Goal: Task Accomplishment & Management: Manage account settings

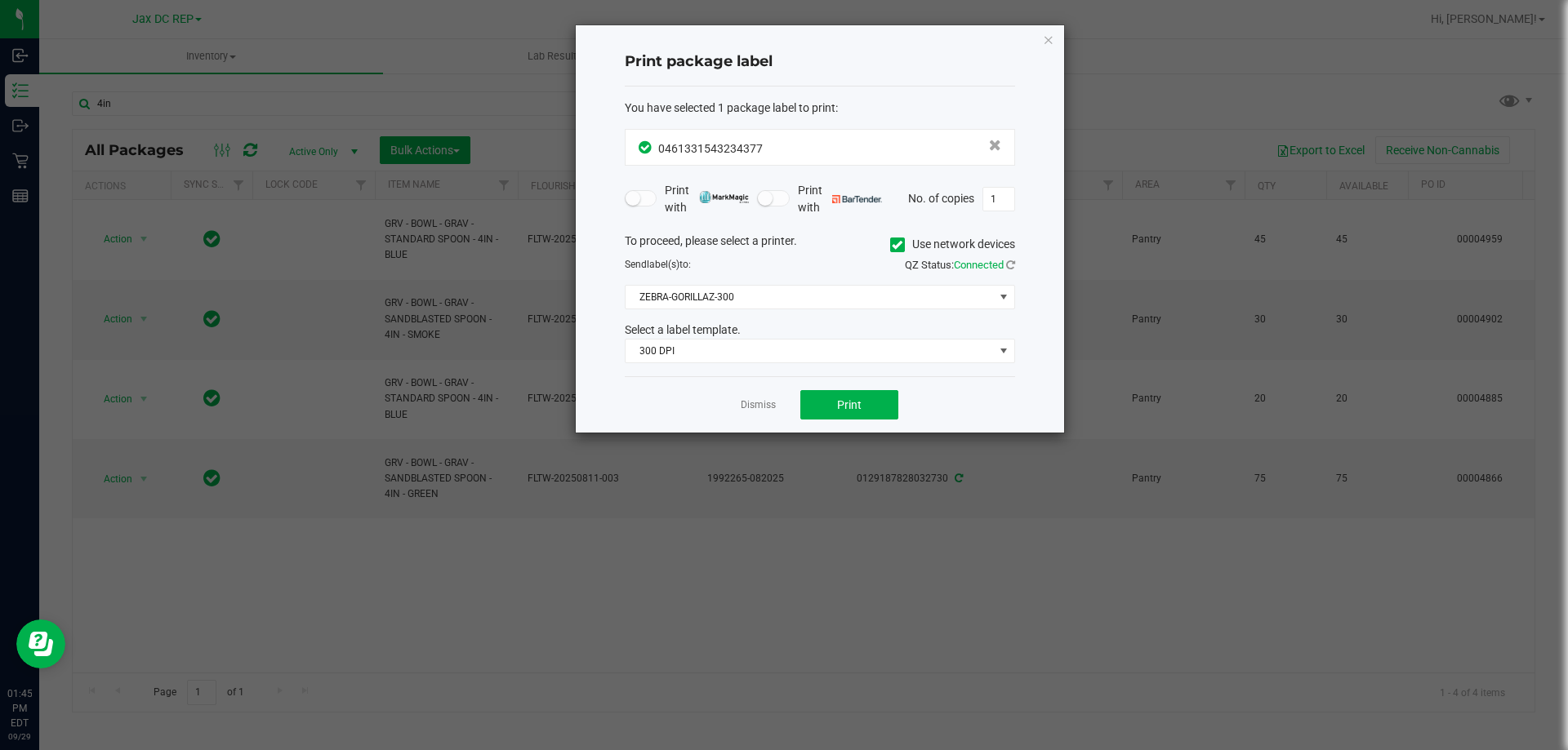
drag, startPoint x: 1044, startPoint y: 36, endPoint x: 1032, endPoint y: 33, distance: 12.4
click at [1044, 35] on icon "button" at bounding box center [1048, 39] width 11 height 19
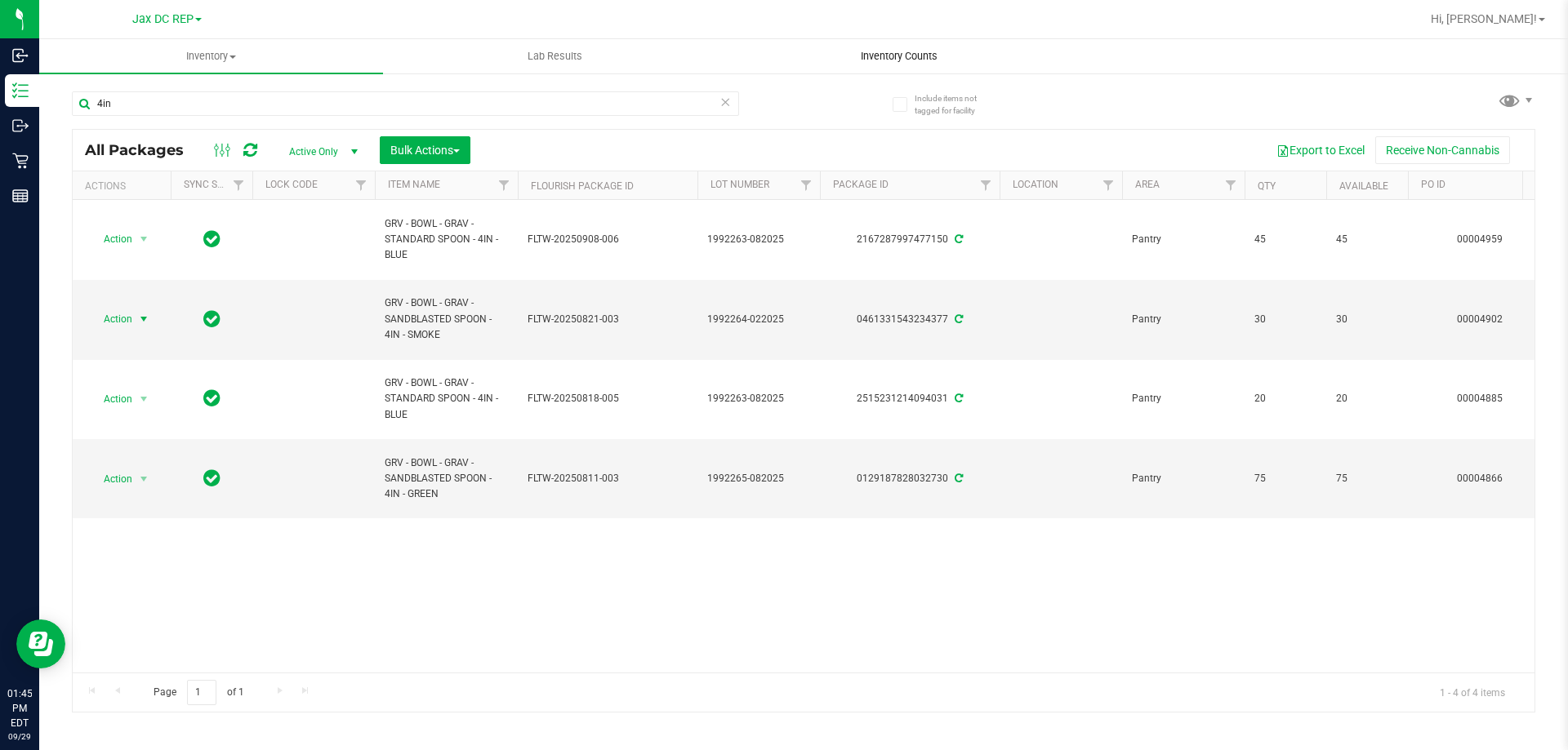
click at [900, 57] on span "Inventory Counts" at bounding box center [898, 56] width 120 height 15
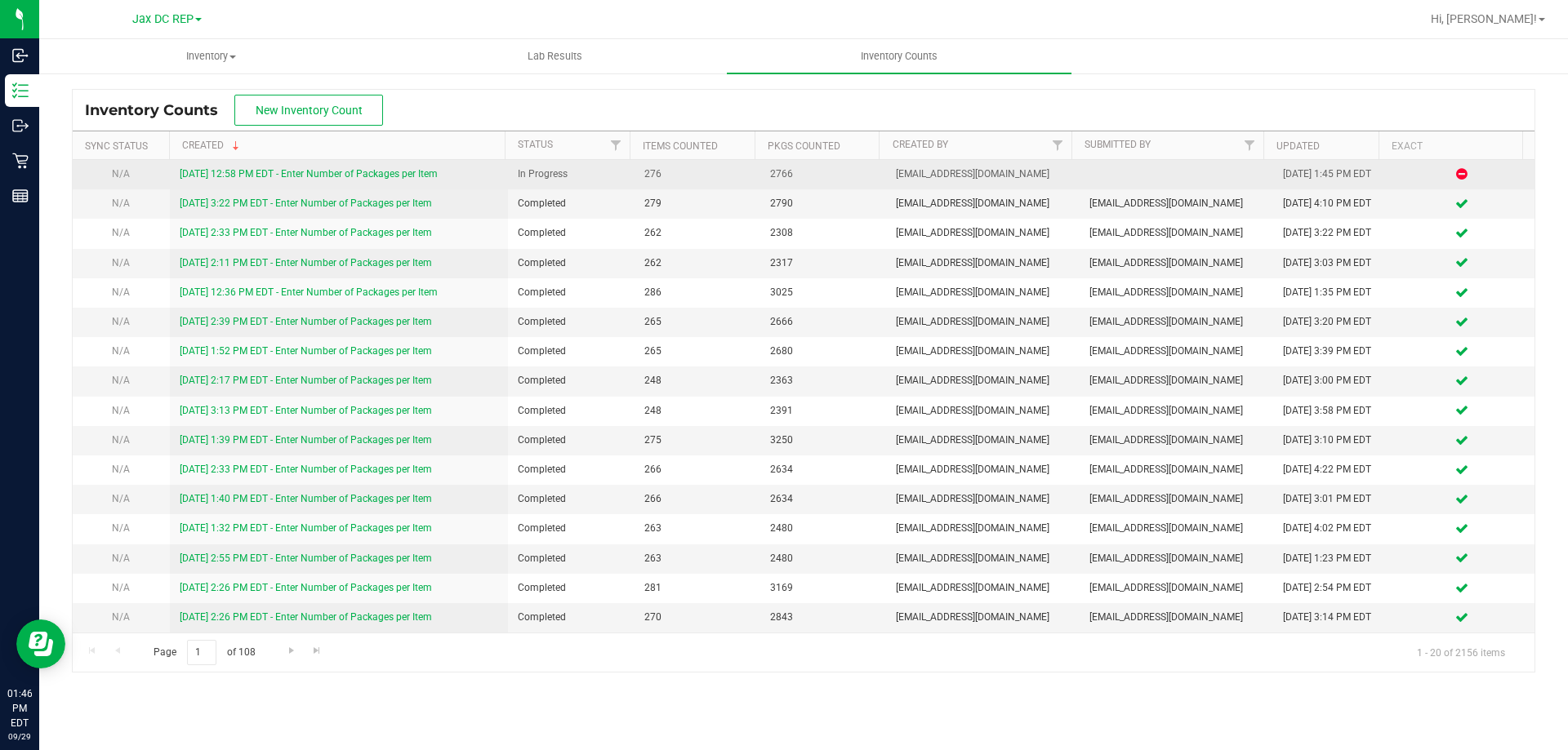
click at [406, 176] on link "[DATE] 12:58 PM EDT - Enter Number of Packages per Item" at bounding box center [308, 174] width 258 height 11
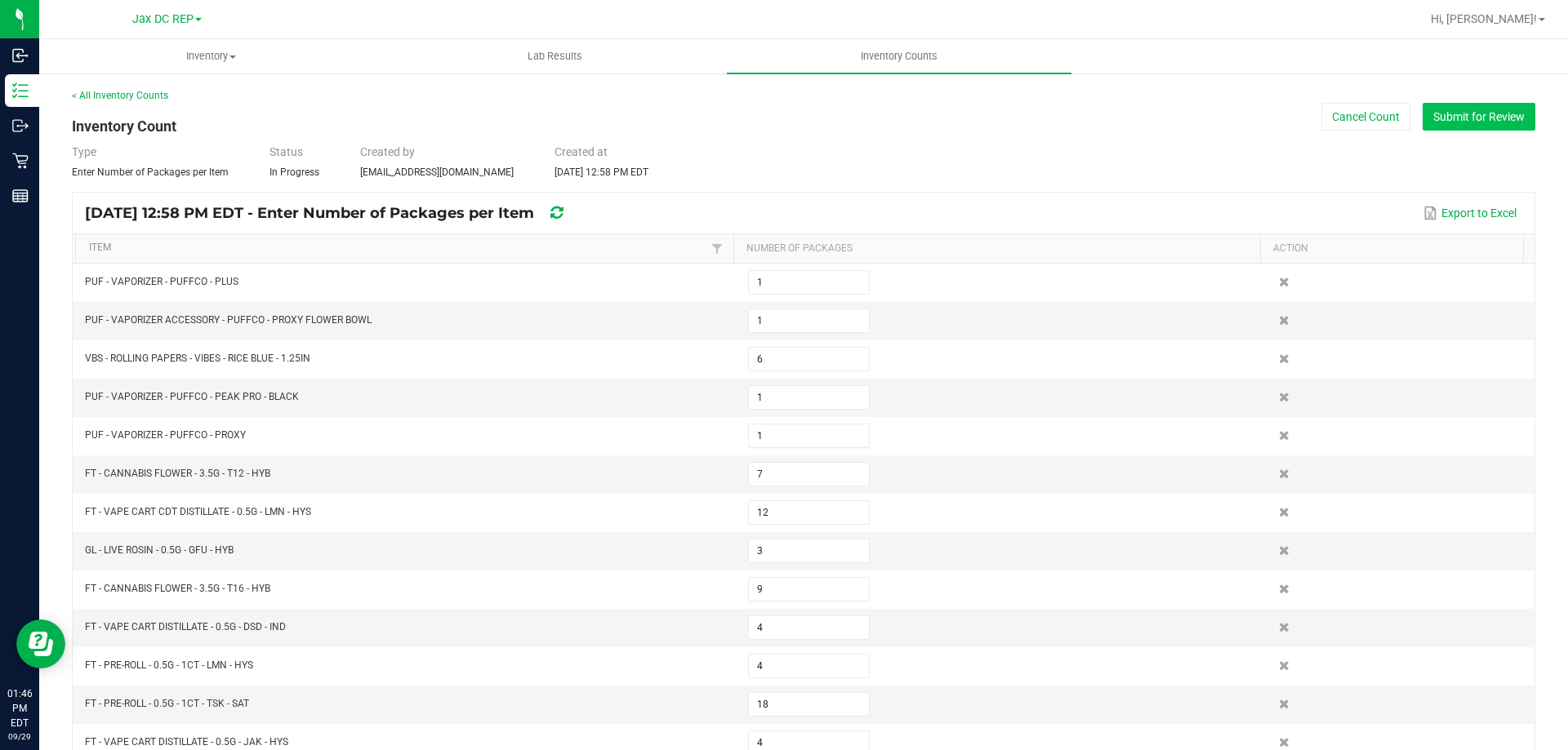
click at [1463, 113] on button "Submit for Review" at bounding box center [1479, 117] width 113 height 28
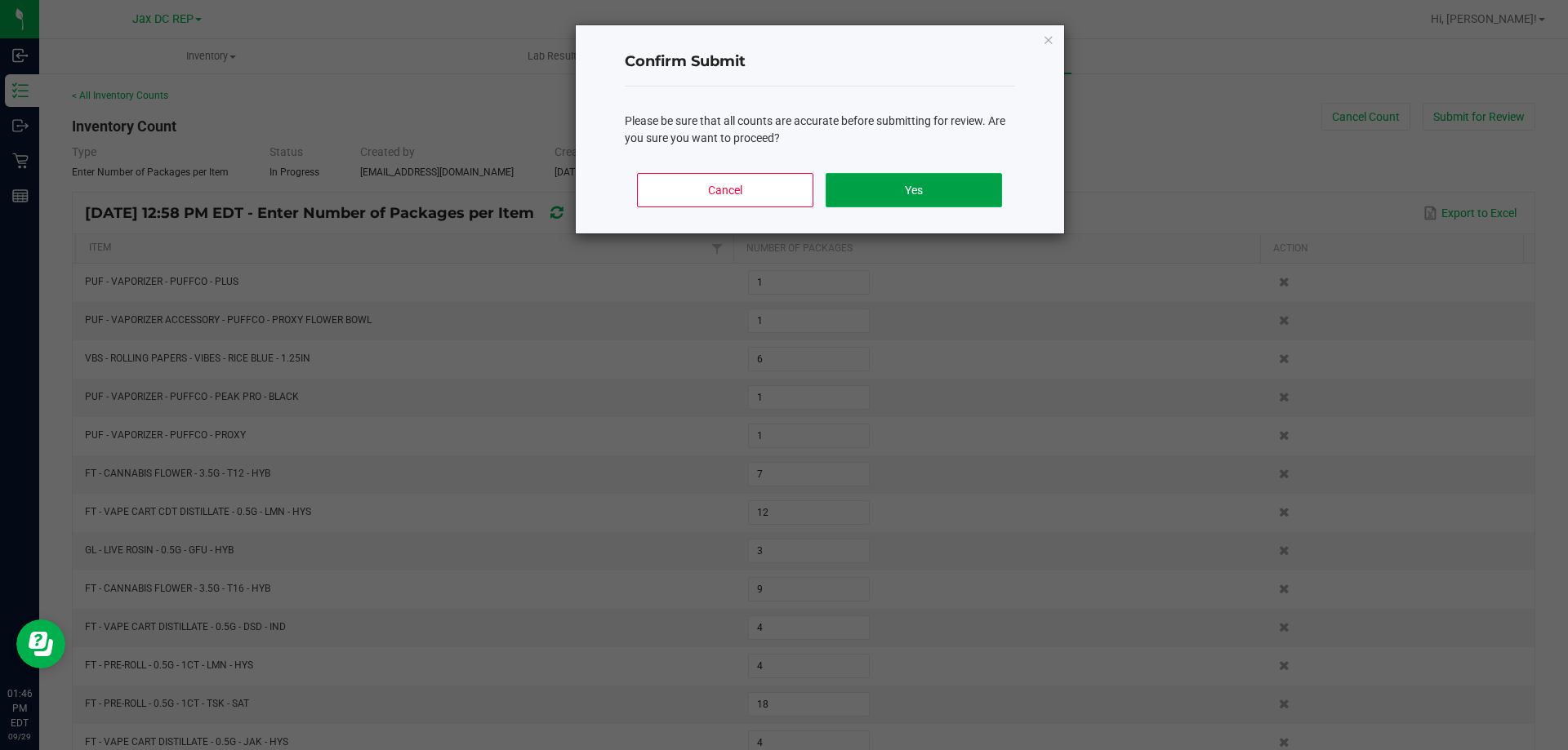
click at [977, 195] on button "Yes" at bounding box center [913, 189] width 176 height 34
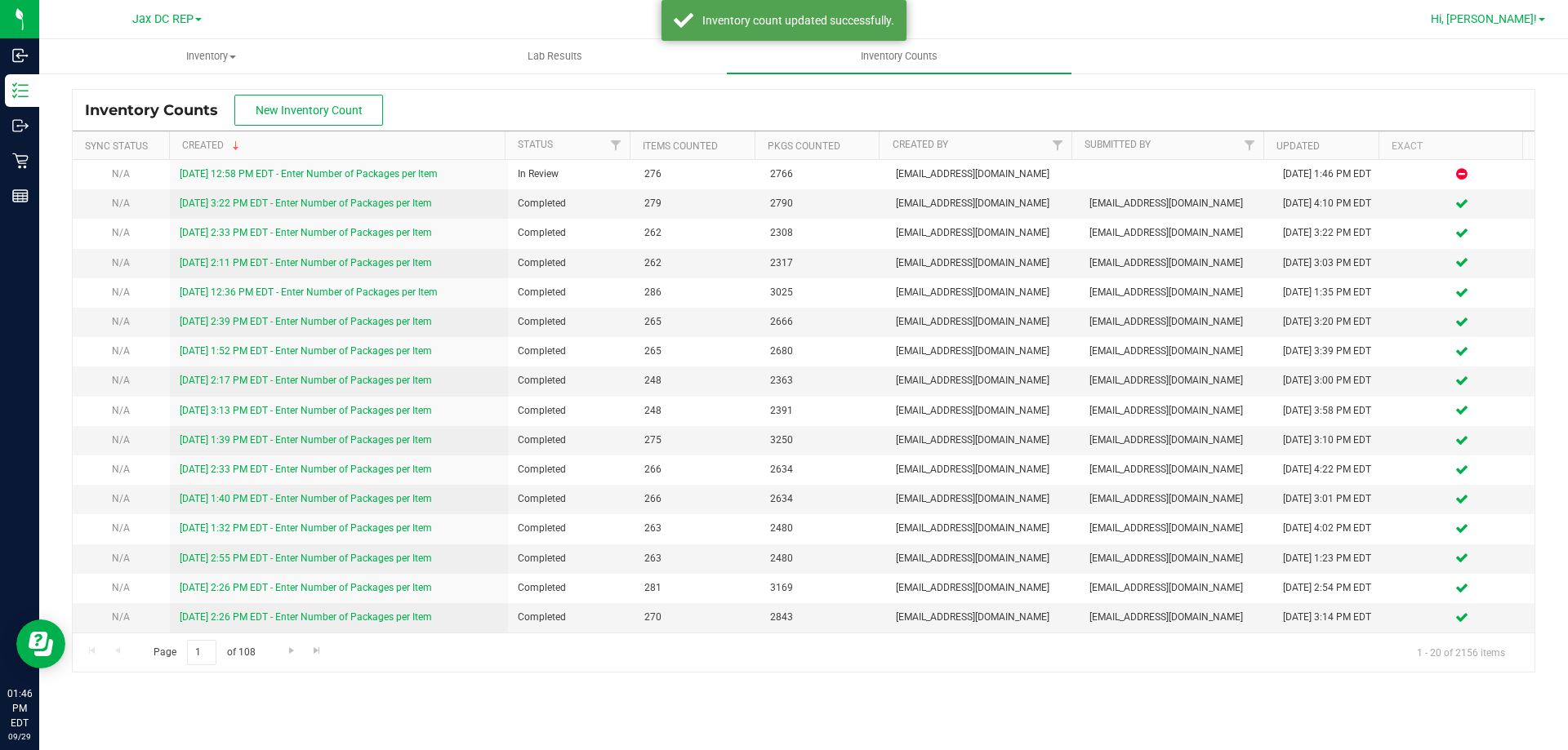
click at [1524, 17] on span "Hi, [PERSON_NAME]!" at bounding box center [1483, 18] width 106 height 13
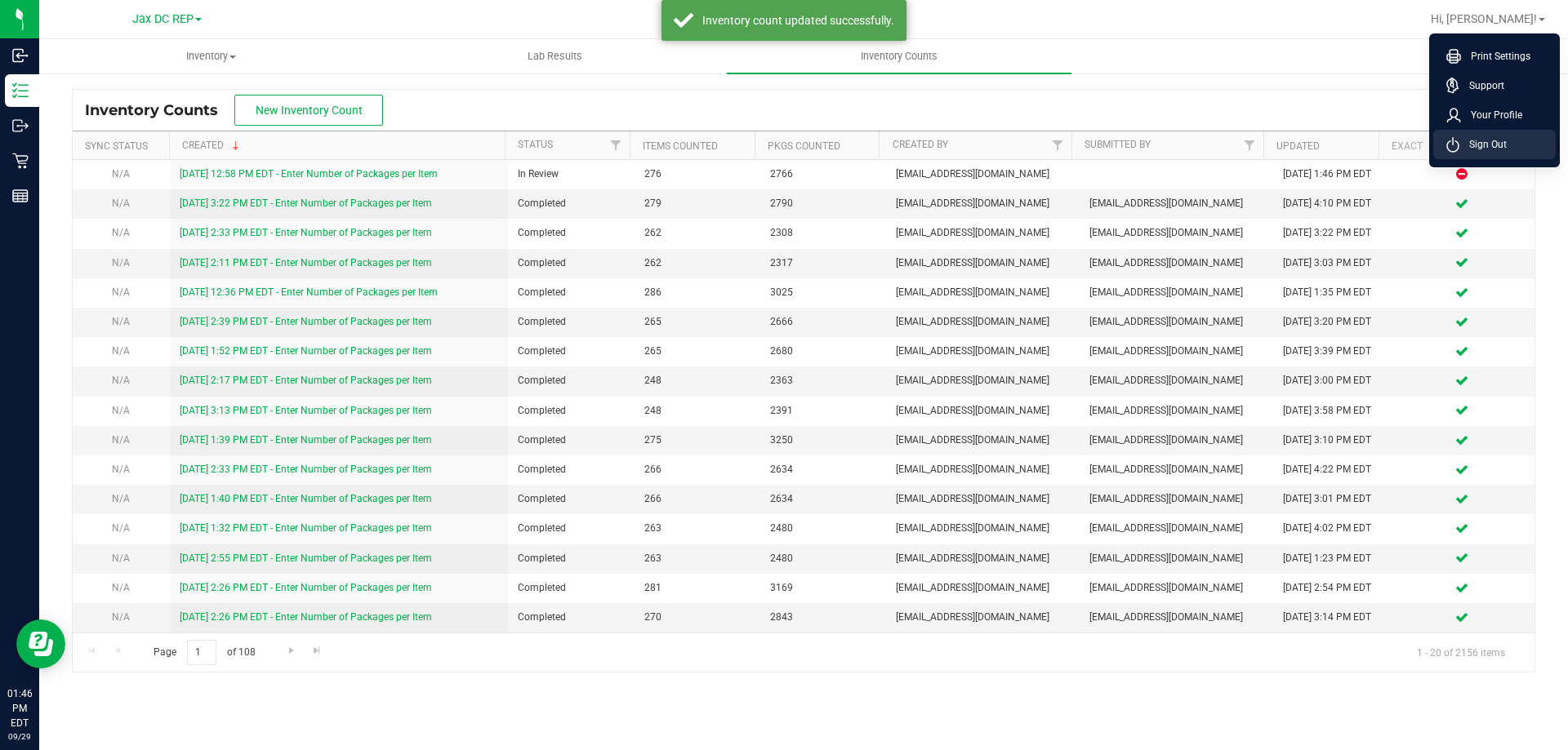
click at [1502, 140] on span "Sign Out" at bounding box center [1483, 144] width 48 height 17
